Goal: Obtain resource: Download file/media

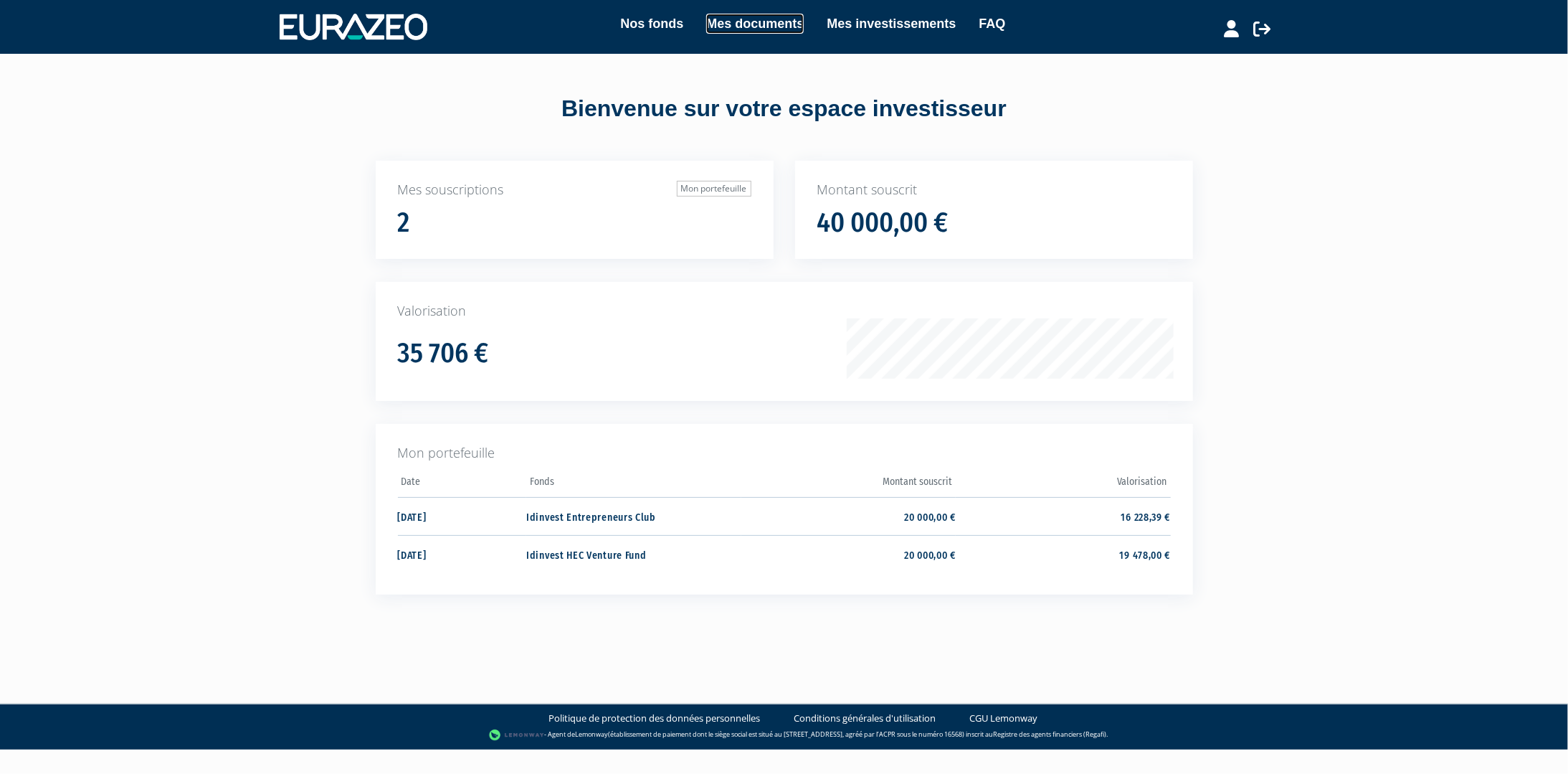
click at [737, 20] on link "Mes documents" at bounding box center [755, 23] width 98 height 20
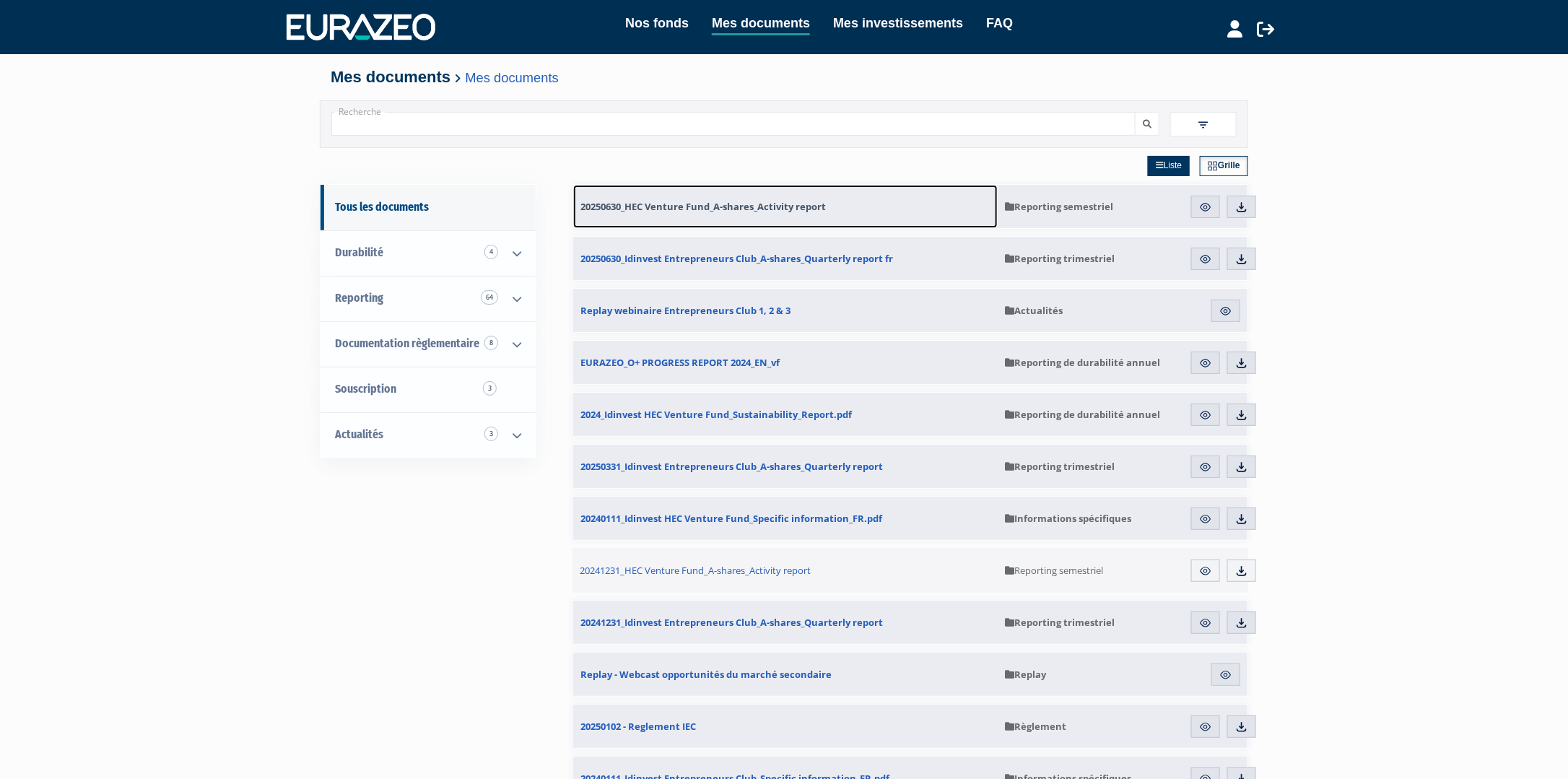
click at [711, 202] on span "20250630_HEC Venture Fund_A-shares_Activity report" at bounding box center [704, 206] width 245 height 13
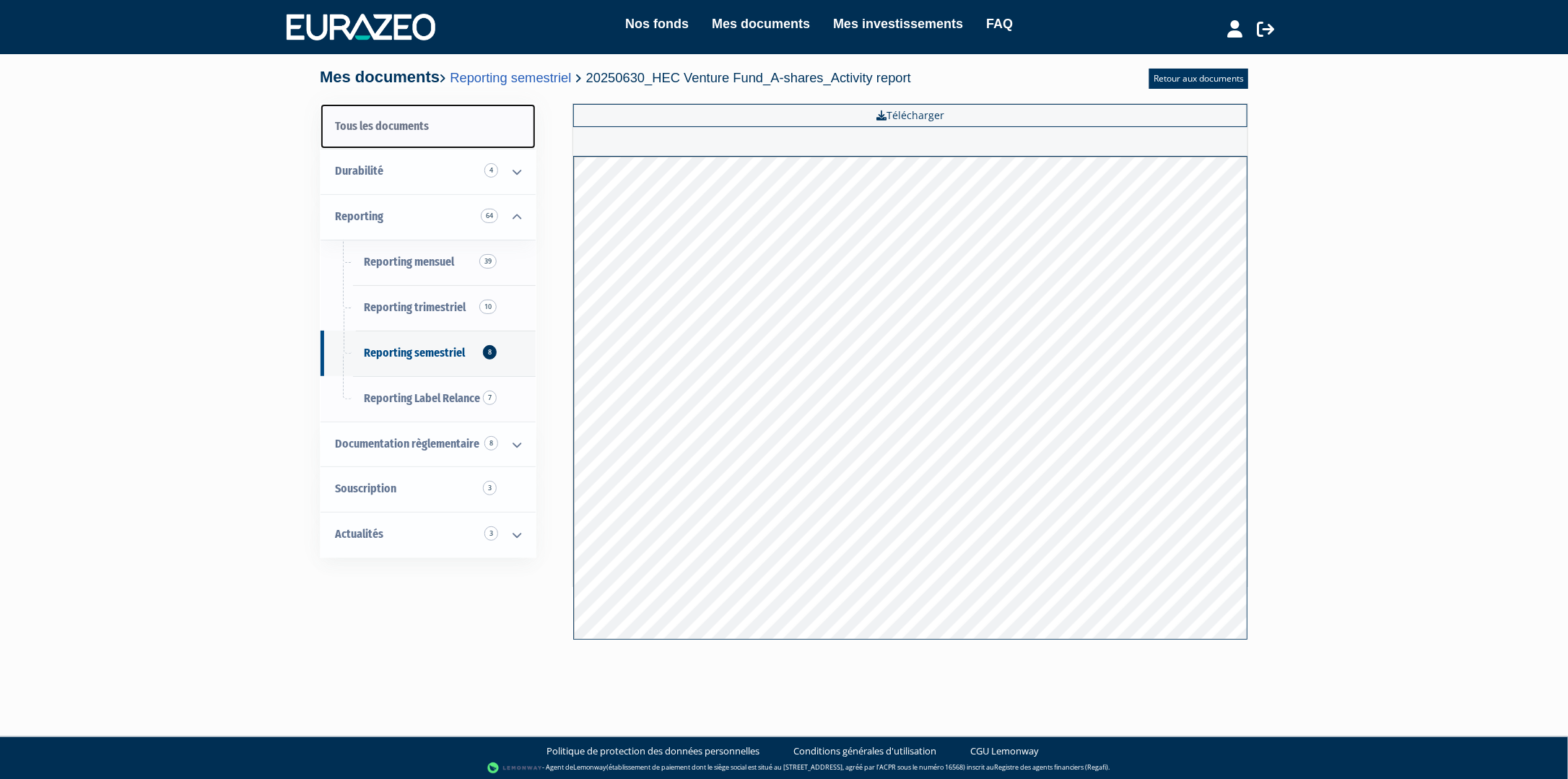
click at [371, 129] on link "Tous les documents" at bounding box center [428, 127] width 215 height 45
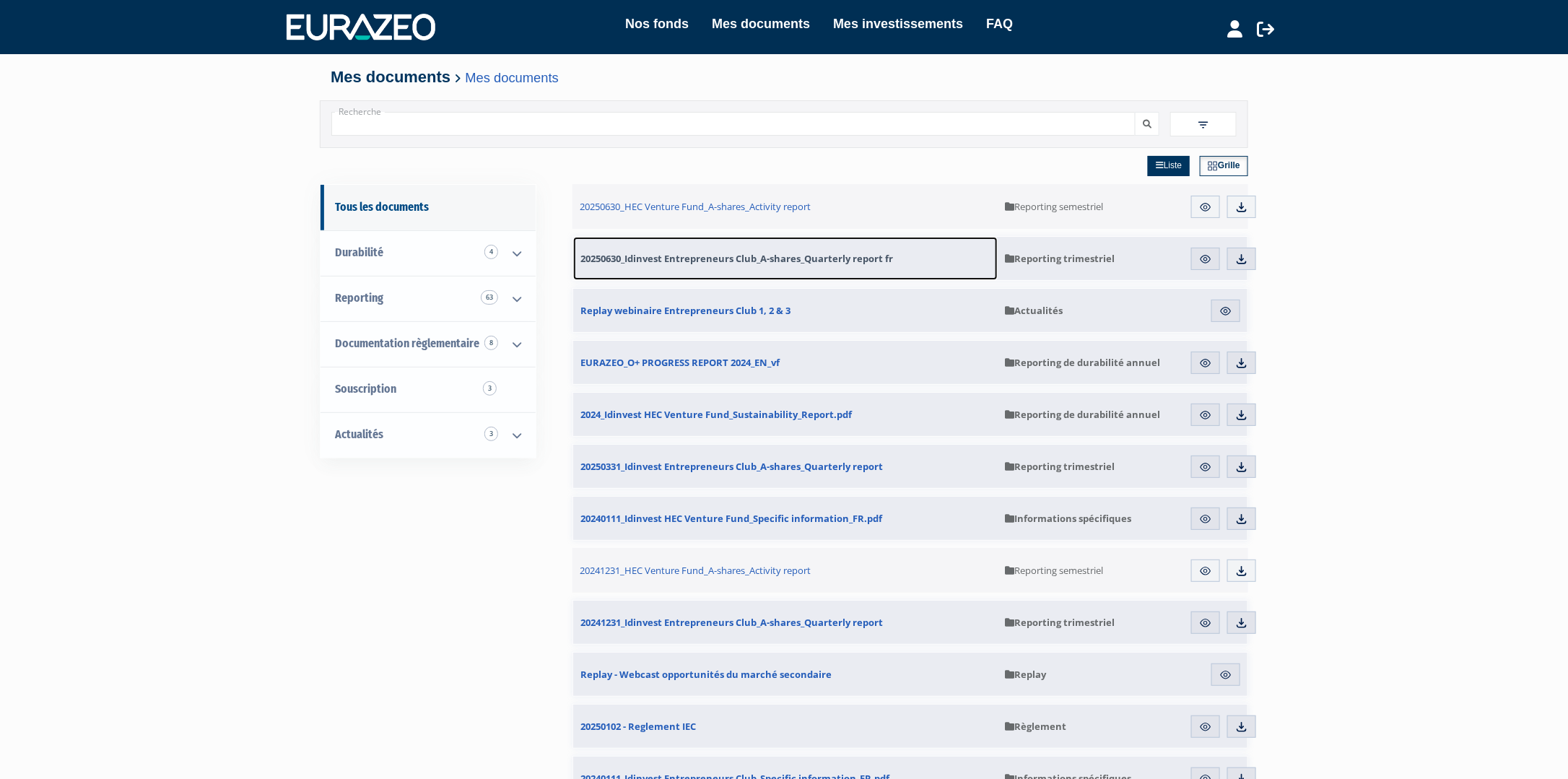
click at [755, 257] on span "20250630_Idinvest Entrepreneurs Club_A-shares_Quarterly report fr" at bounding box center [737, 258] width 313 height 13
